Goal: Information Seeking & Learning: Learn about a topic

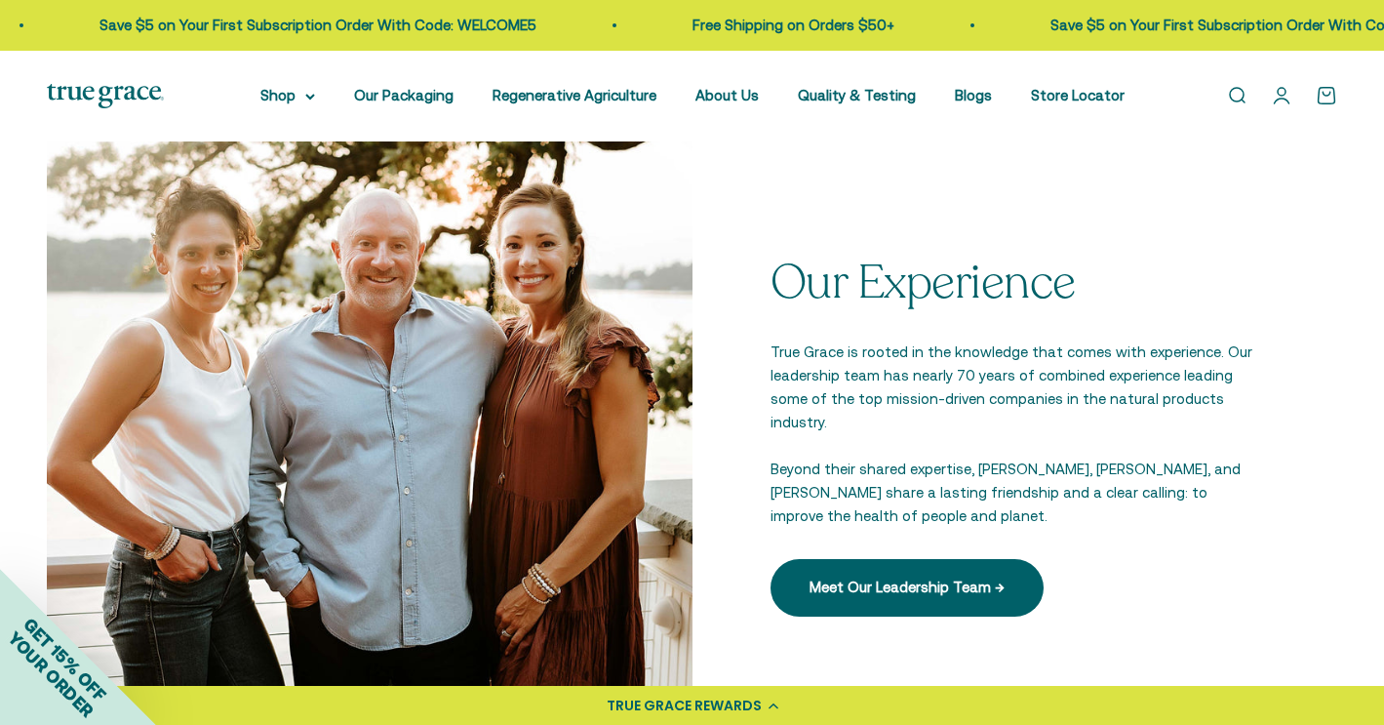
scroll to position [2629, 0]
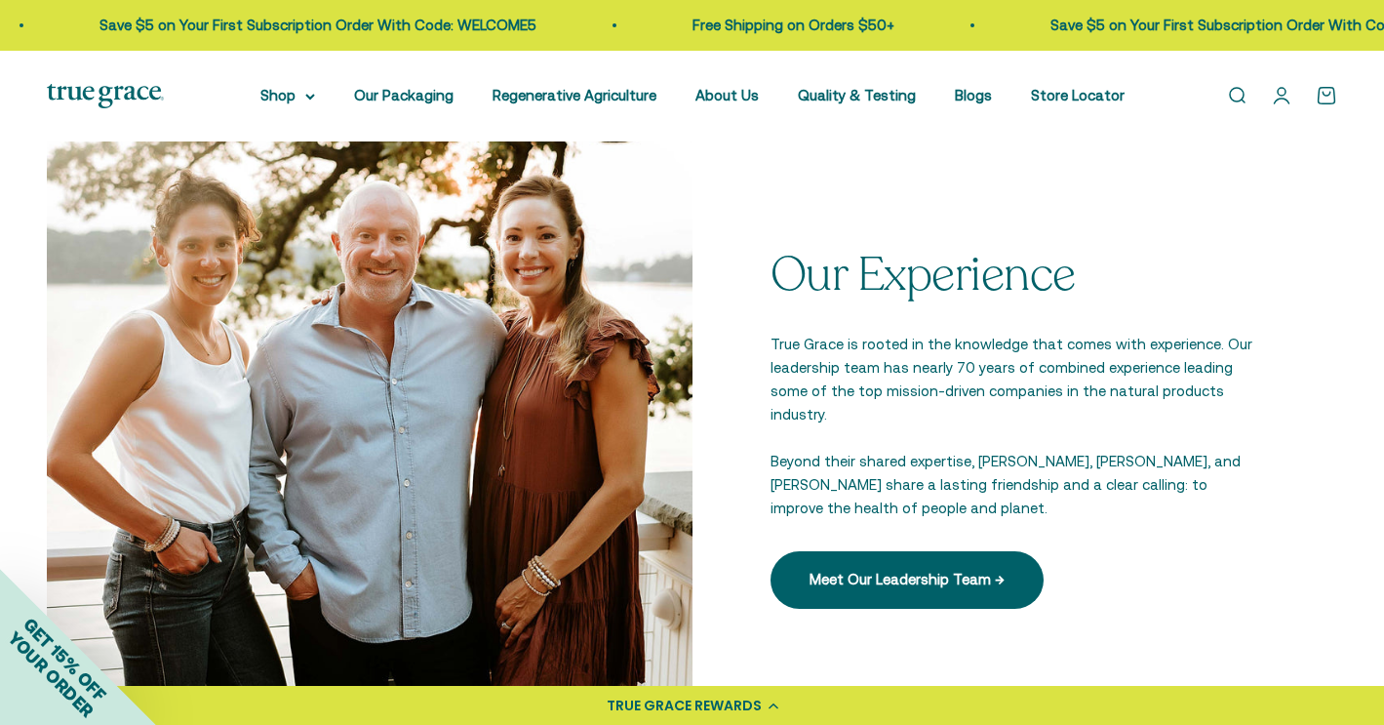
click at [790, 242] on div "Our Experience True Grace is rooted in the knowledge that comes with experience…" at bounding box center [1016, 429] width 646 height 646
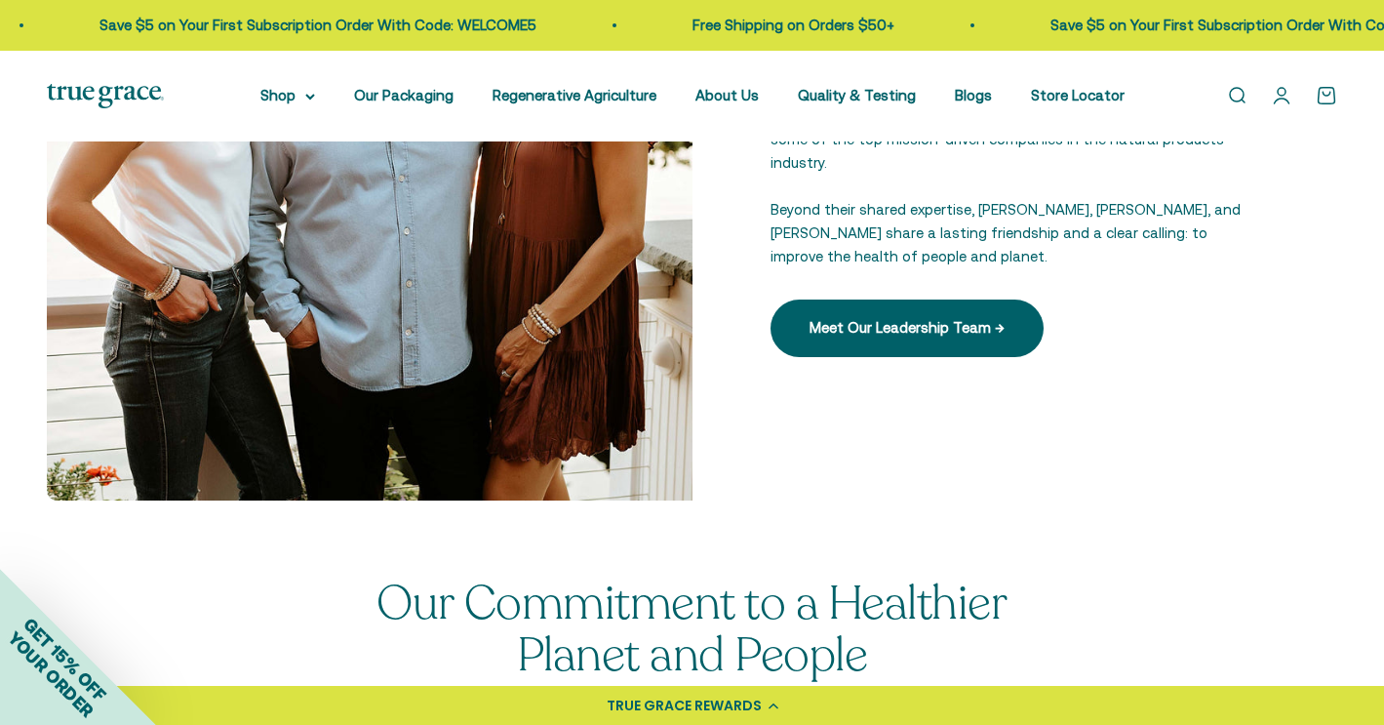
scroll to position [2895, 0]
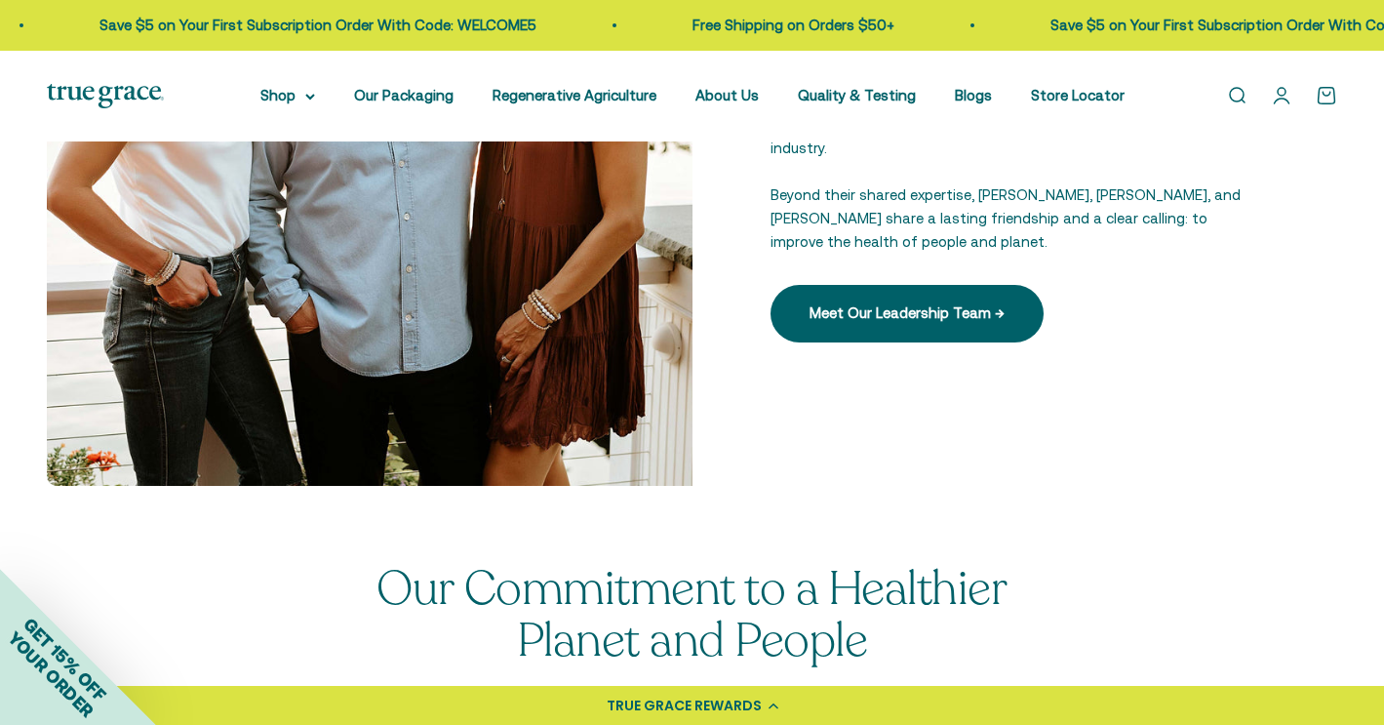
click at [843, 375] on div "Our Experience True Grace is rooted in the knowledge that comes with experience…" at bounding box center [1016, 163] width 646 height 646
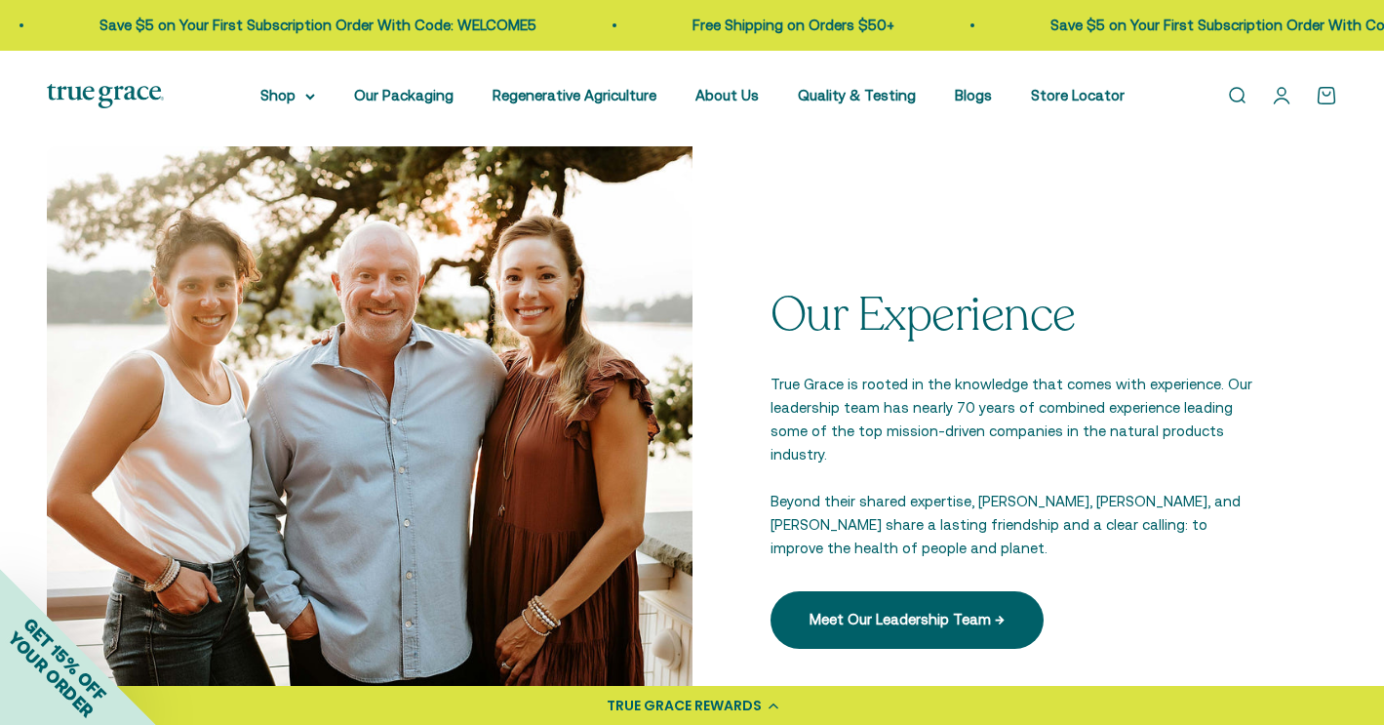
scroll to position [2639, 0]
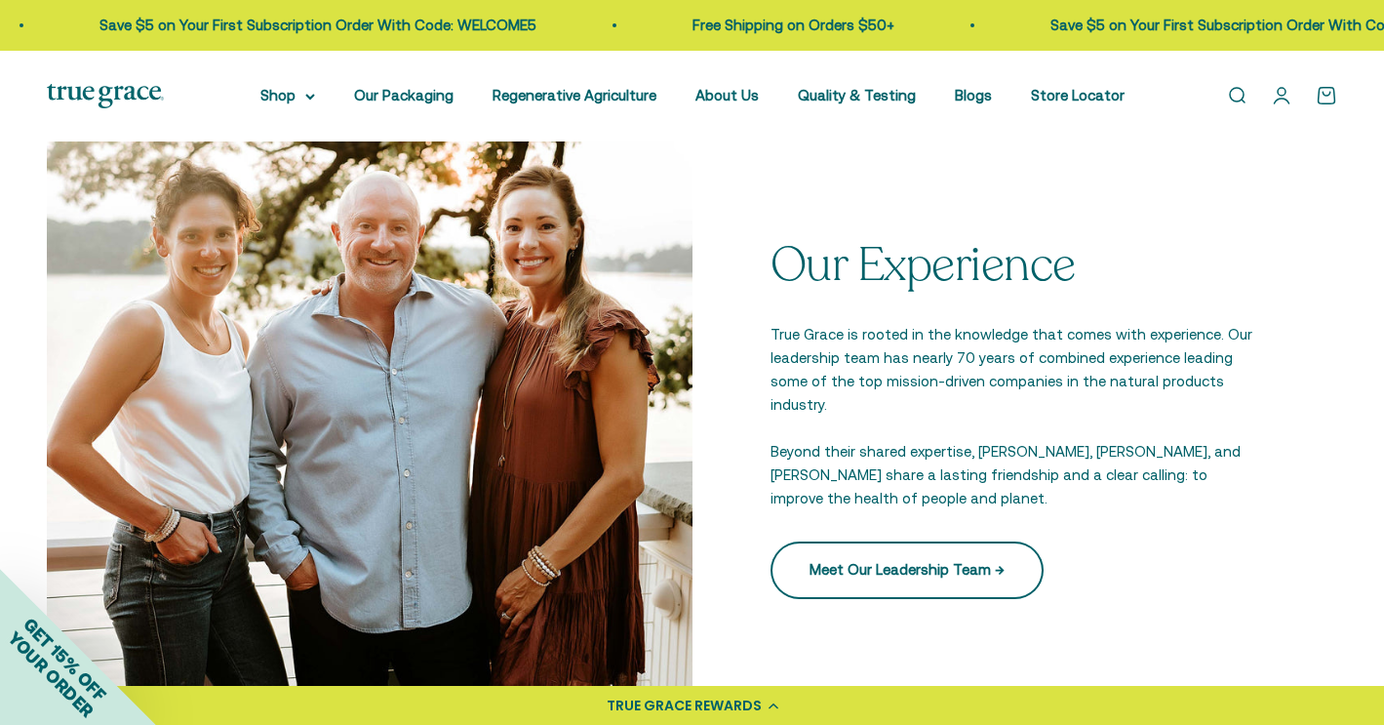
click at [870, 541] on link "Meet Our Leadership Team →" at bounding box center [907, 569] width 273 height 57
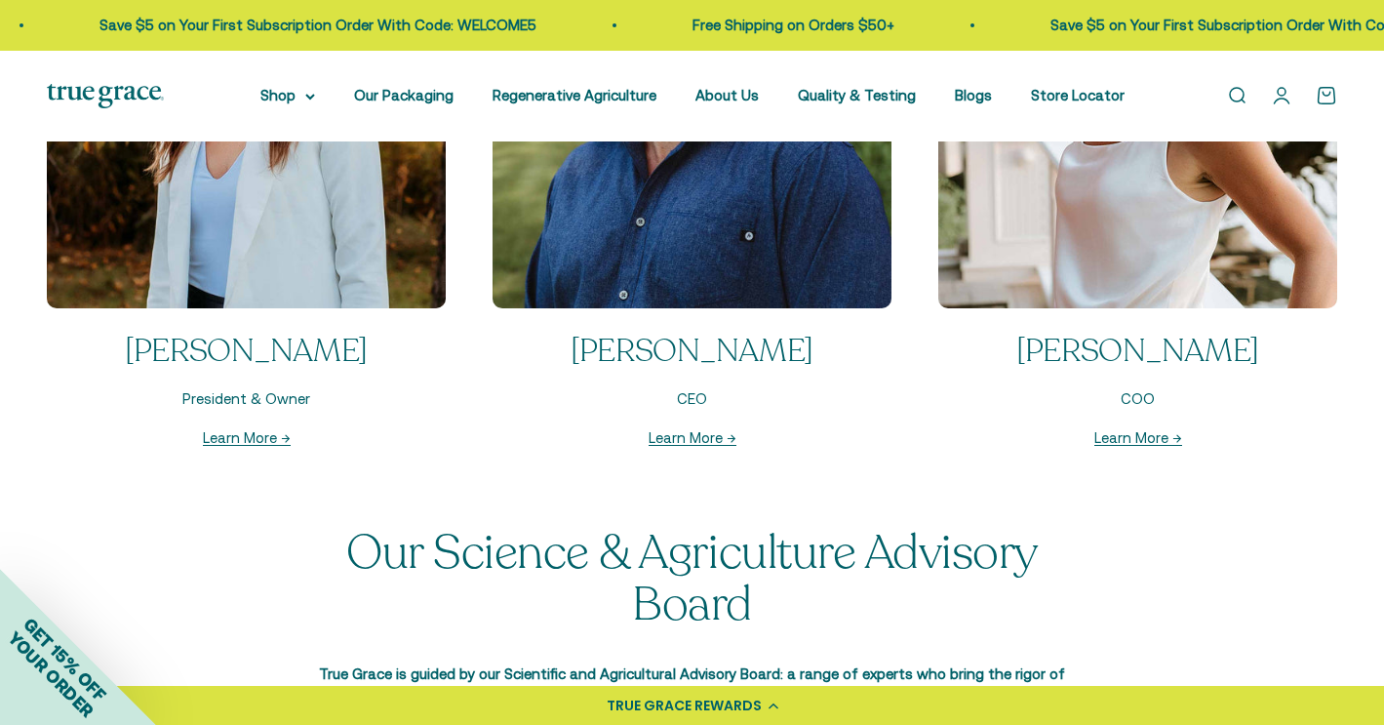
scroll to position [2212, 0]
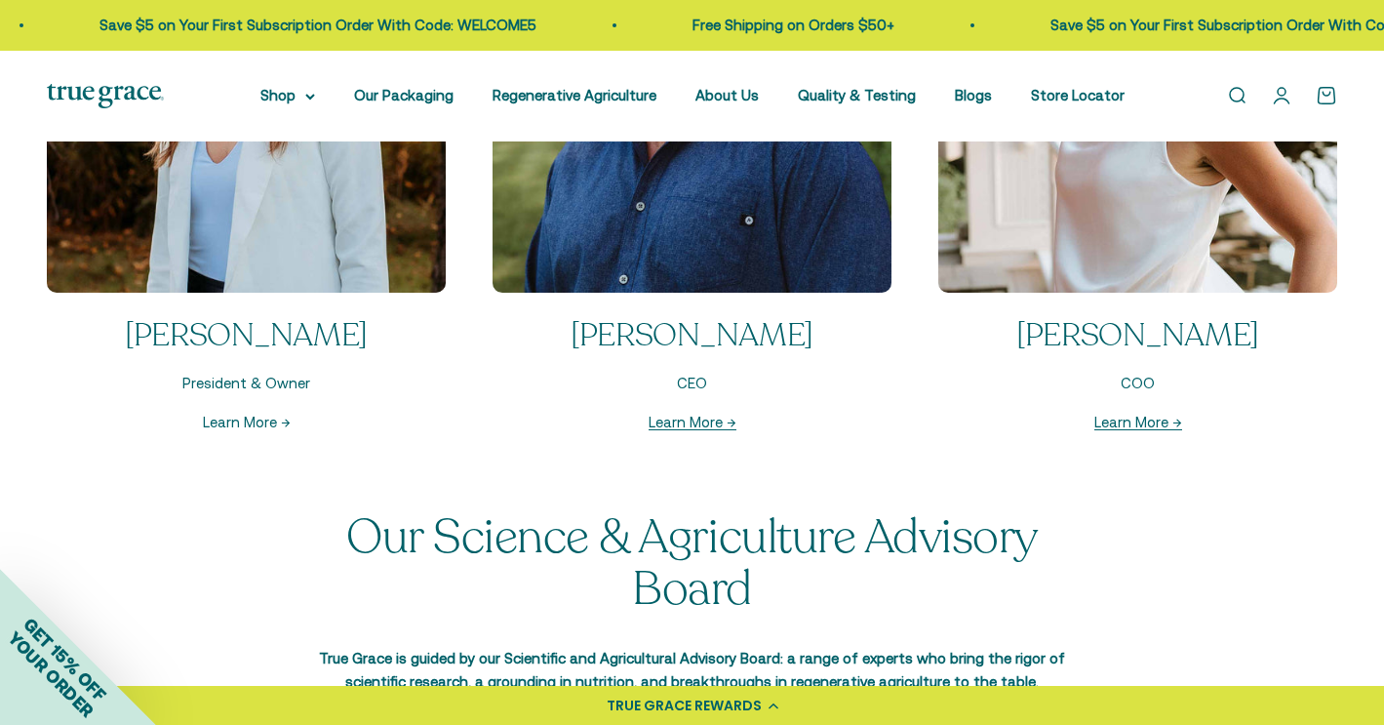
click at [261, 419] on link "Learn More →" at bounding box center [247, 422] width 88 height 17
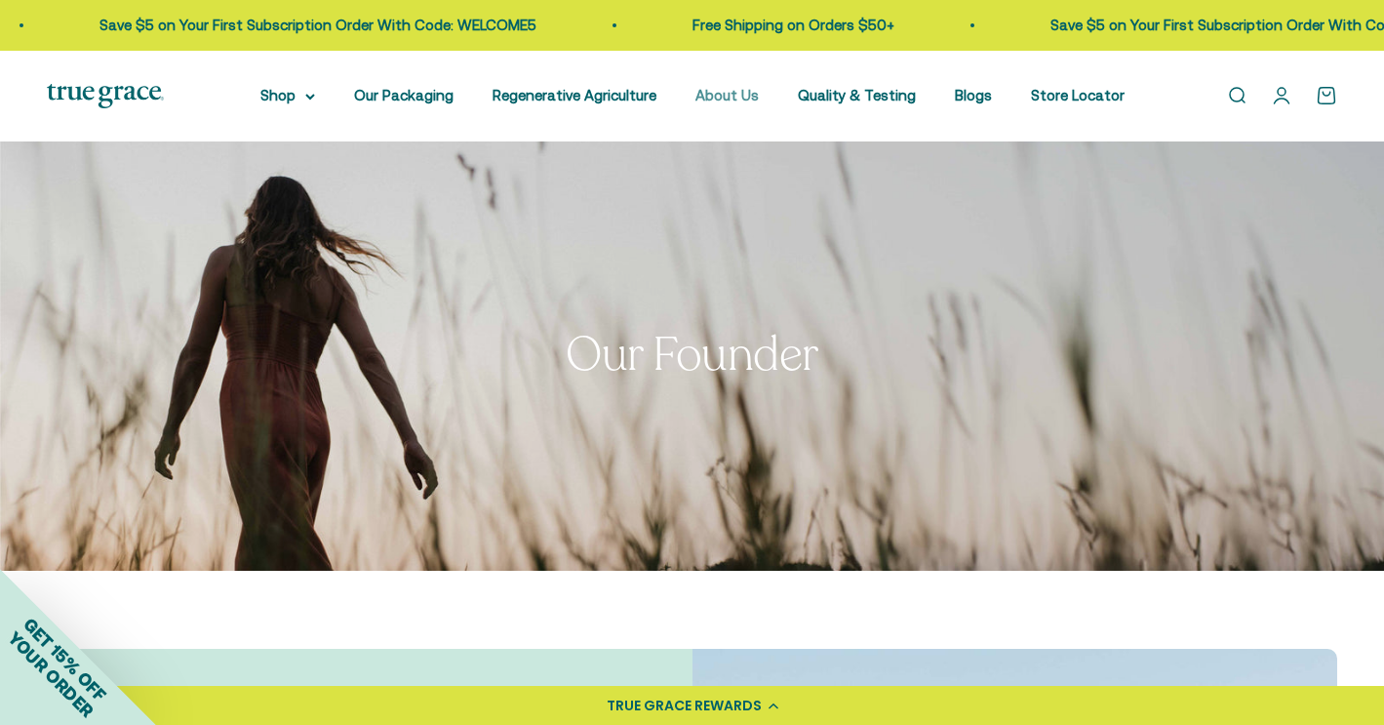
click at [740, 101] on link "About Us" at bounding box center [727, 95] width 63 height 17
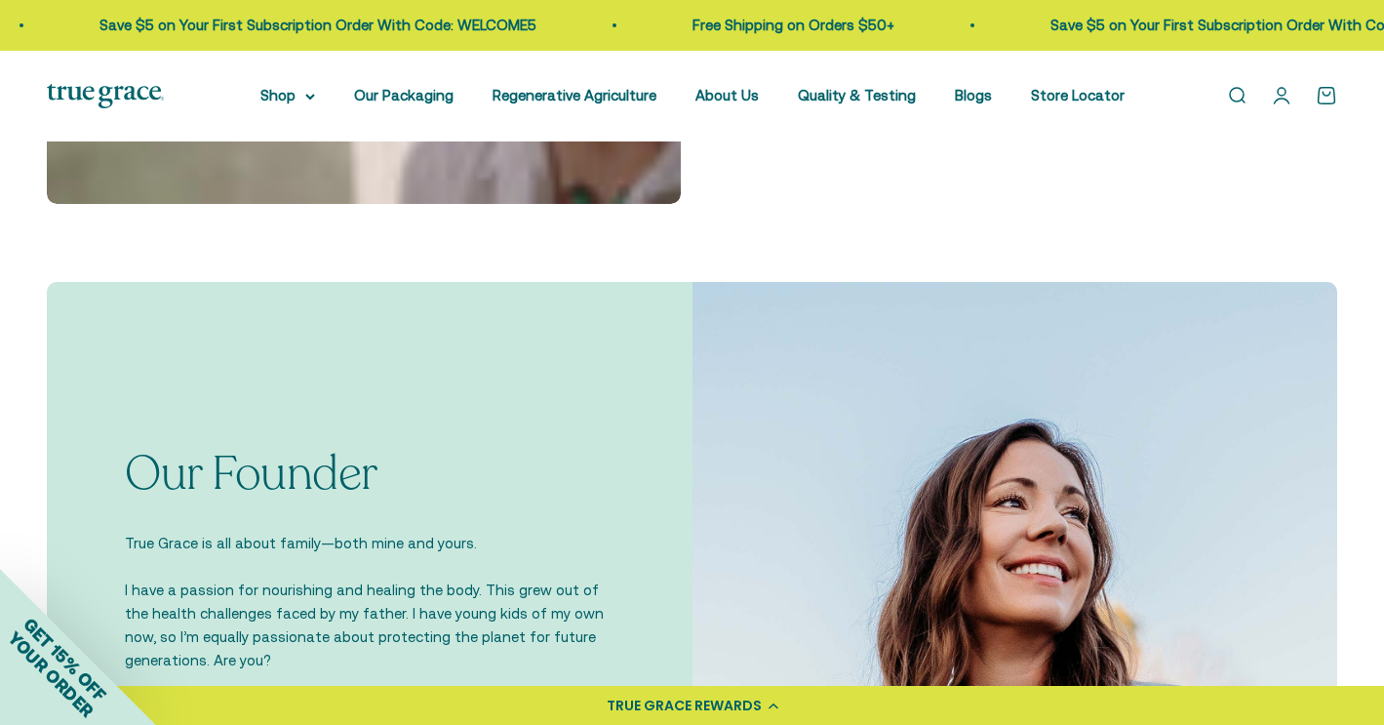
scroll to position [1073, 0]
